Goal: Task Accomplishment & Management: Manage account settings

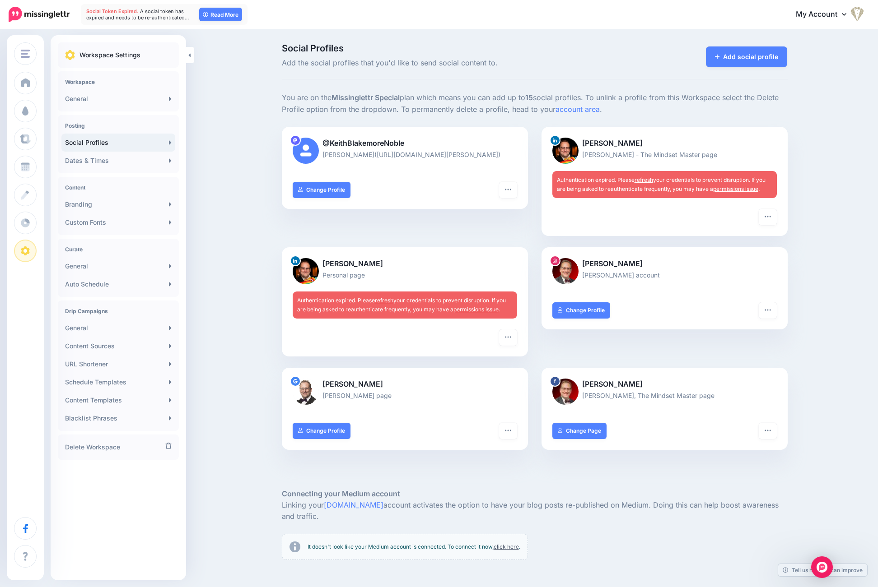
click at [687, 182] on div "Authentication expired. Please refresh your credentials to prevent disruption. …" at bounding box center [664, 184] width 224 height 27
click at [472, 306] on link "permissions issue" at bounding box center [475, 309] width 45 height 7
click at [395, 263] on p "[PERSON_NAME]" at bounding box center [405, 264] width 224 height 12
click at [569, 147] on img at bounding box center [565, 151] width 26 height 26
click at [652, 180] on link "refresh" at bounding box center [643, 180] width 19 height 7
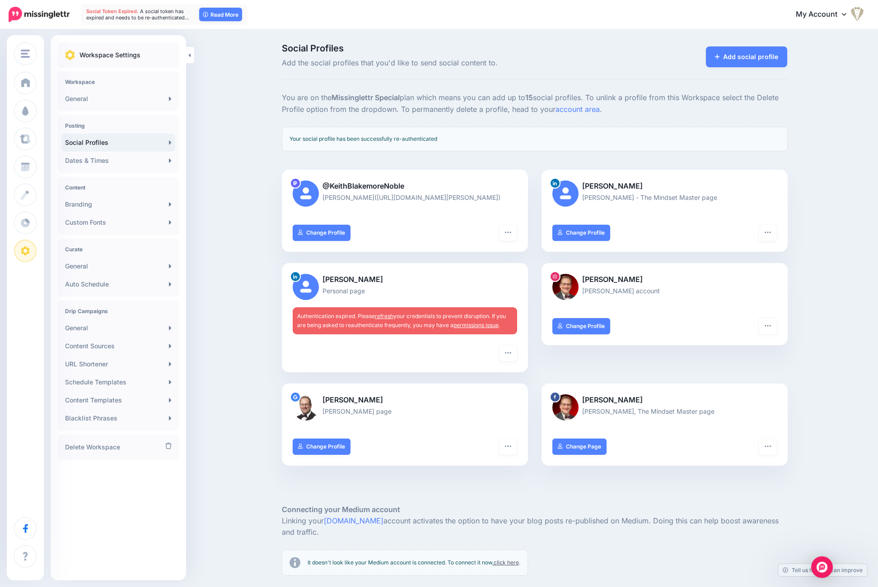
click at [388, 314] on link "refresh" at bounding box center [384, 316] width 19 height 7
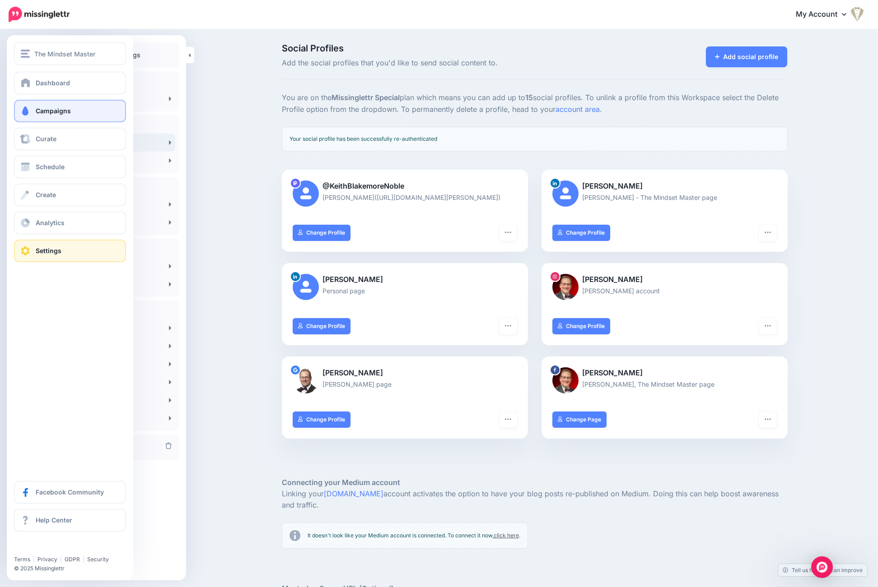
click at [32, 103] on link "Campaigns" at bounding box center [70, 111] width 112 height 23
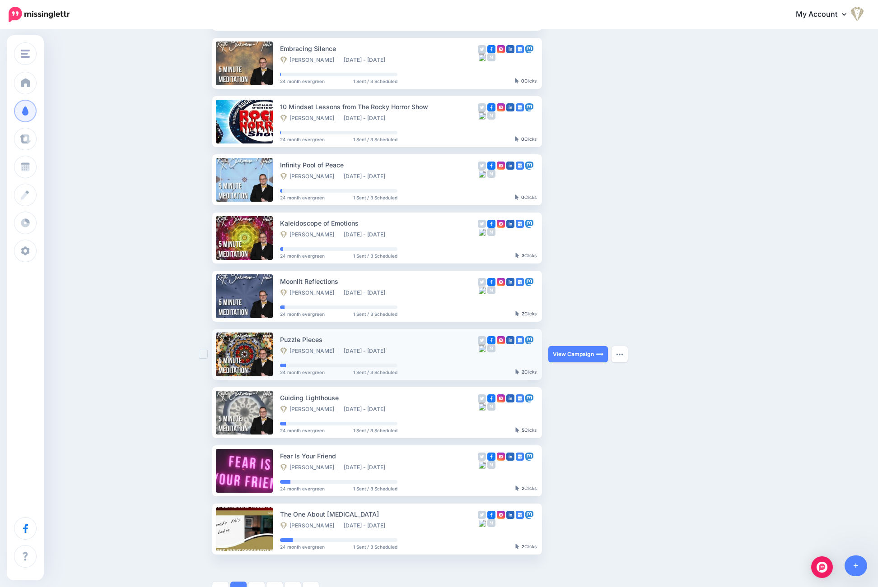
scroll to position [241, 0]
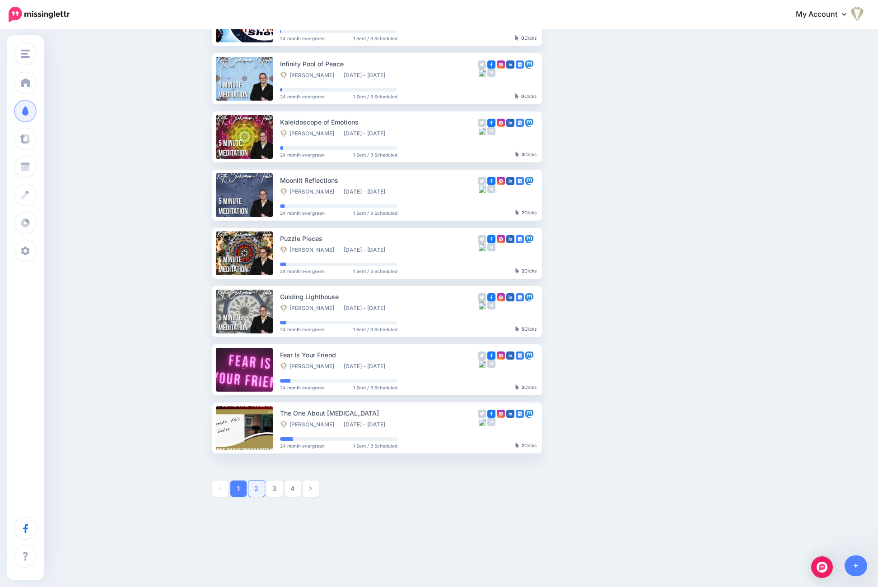
click at [259, 490] on link "2" at bounding box center [256, 489] width 16 height 16
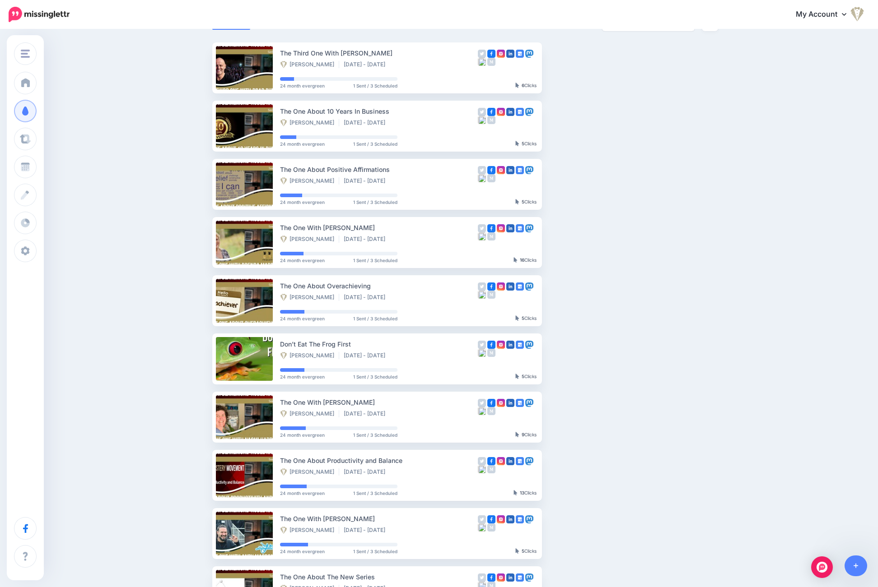
scroll to position [229, 0]
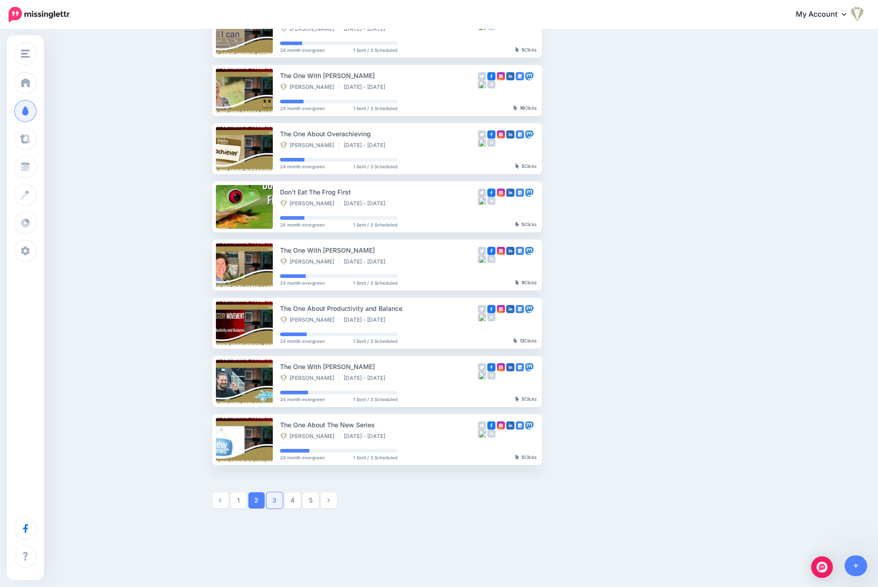
click at [274, 502] on link "3" at bounding box center [274, 500] width 16 height 16
